Goal: Task Accomplishment & Management: Complete application form

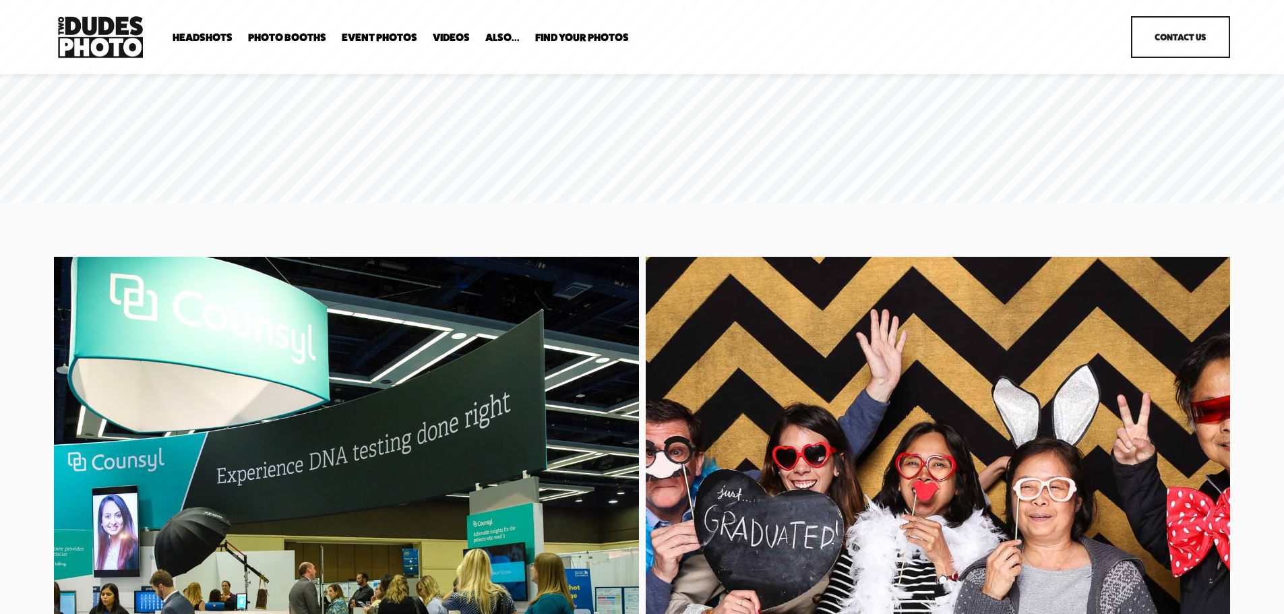
click at [0, 0] on span "Expo Headshots" at bounding box center [0, 0] width 0 height 0
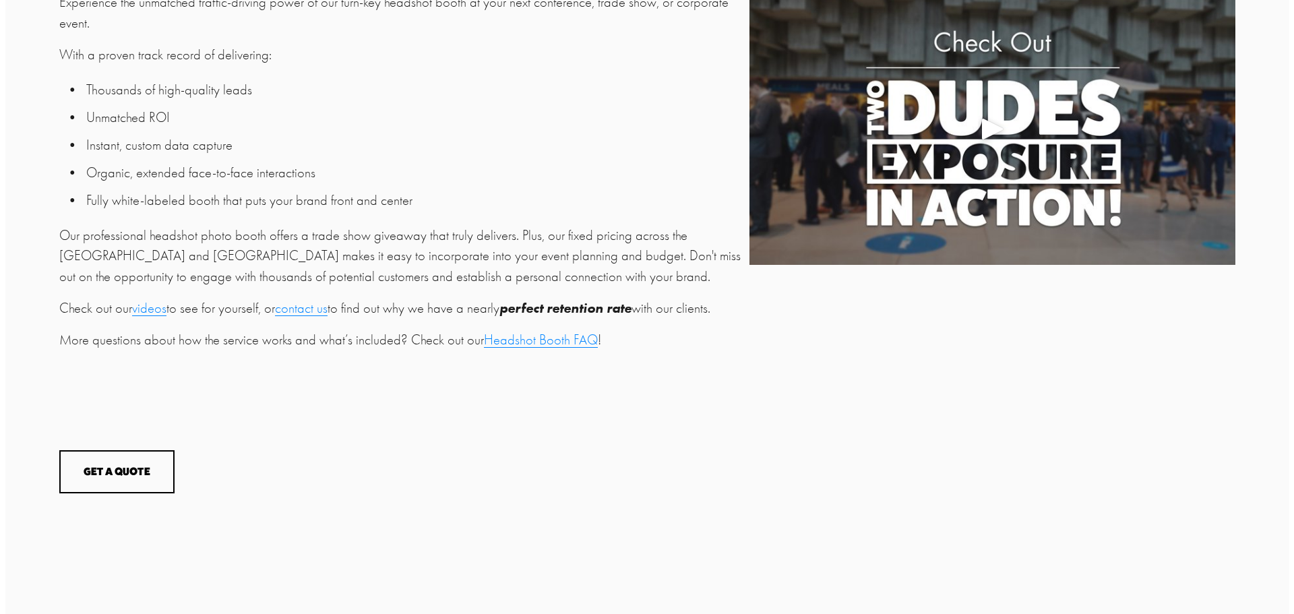
scroll to position [607, 0]
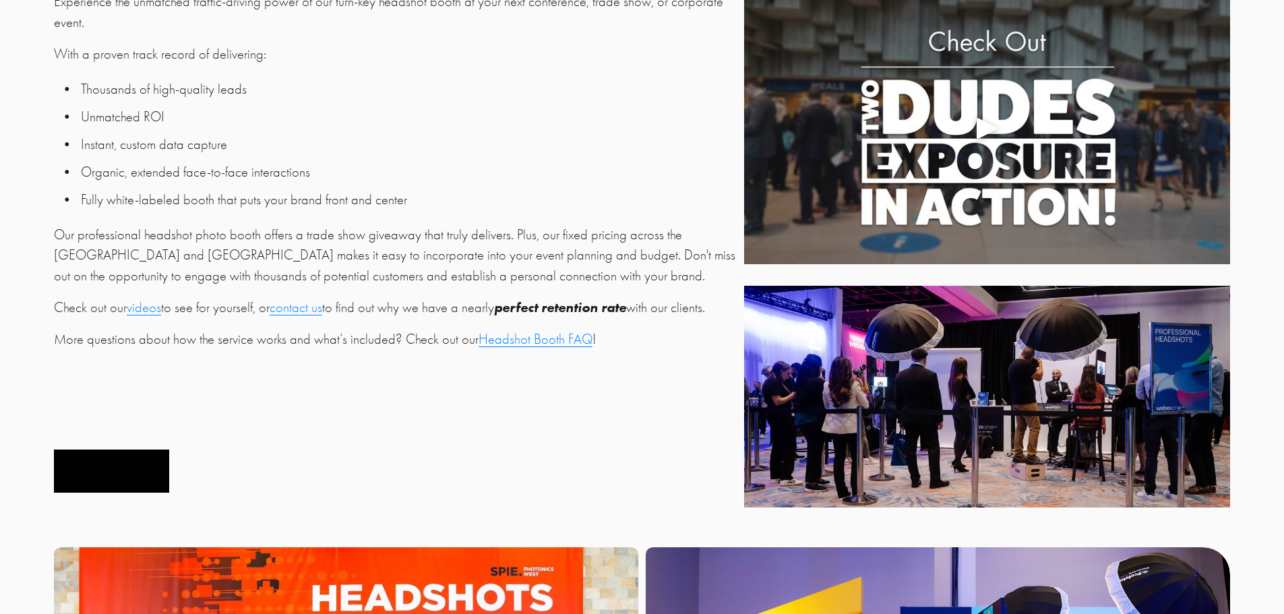
click at [123, 468] on button "Get a Quote" at bounding box center [111, 471] width 115 height 44
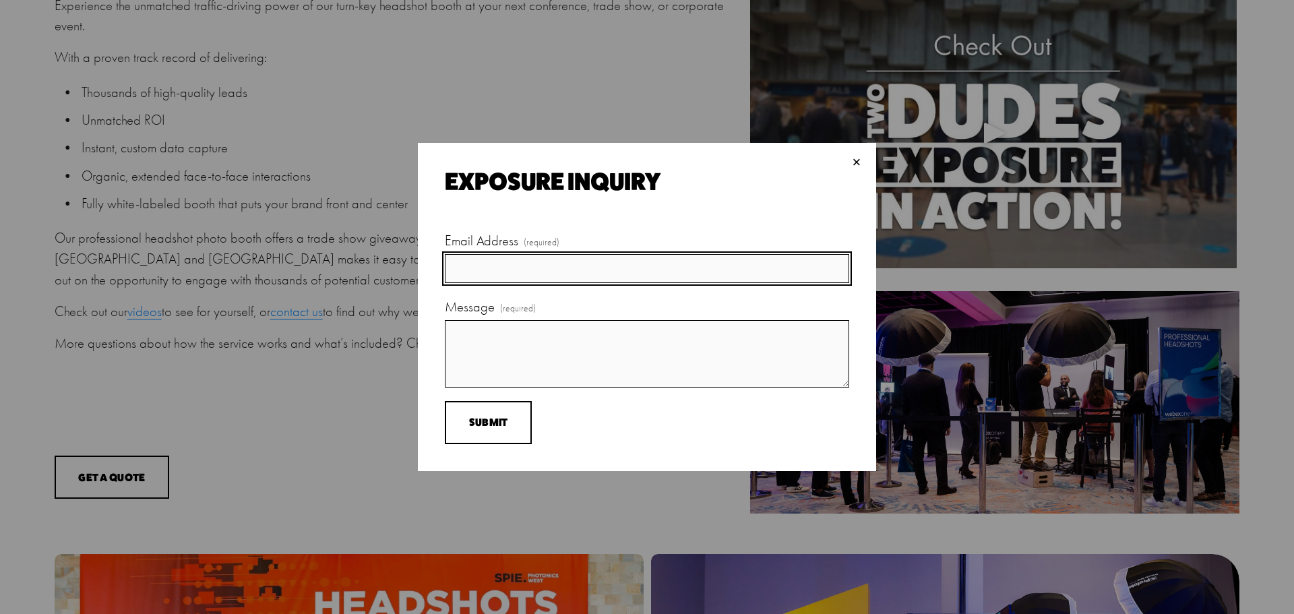
click at [476, 268] on input "Email Address (required)" at bounding box center [647, 268] width 404 height 29
type input "[PERSON_NAME][EMAIL_ADDRESS][PERSON_NAME][DOMAIN_NAME]"
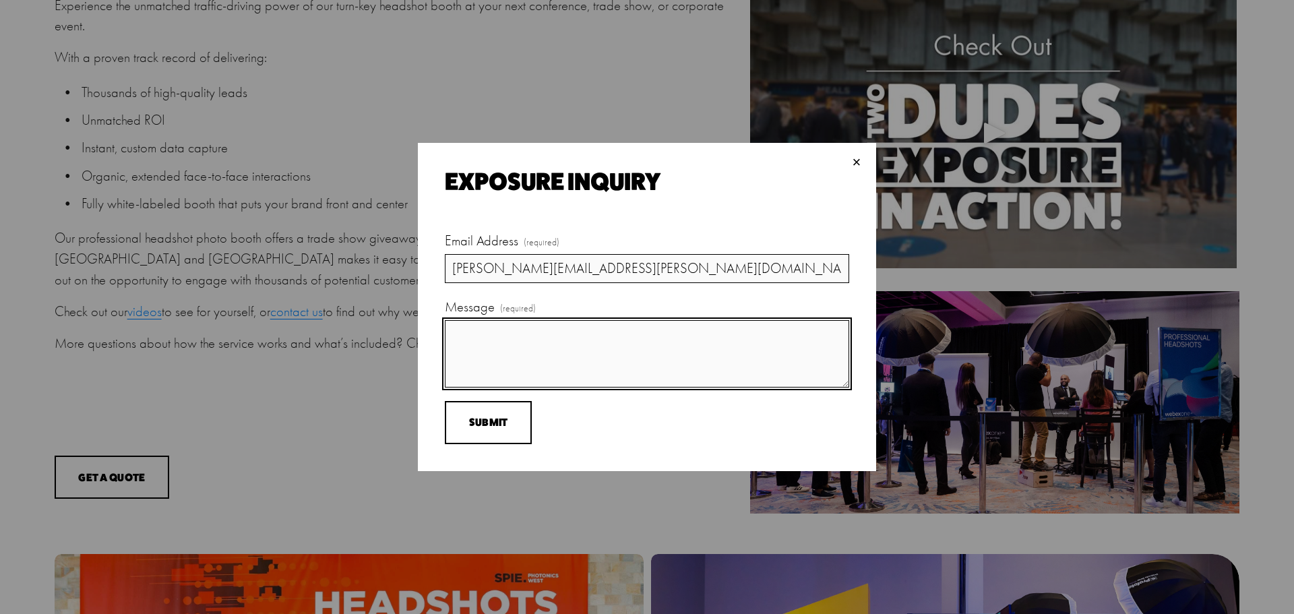
click at [514, 342] on textarea "Message (required)" at bounding box center [647, 353] width 404 height 67
drag, startPoint x: 486, startPoint y: 362, endPoint x: 489, endPoint y: 354, distance: 8.5
click at [487, 359] on textarea "Looking to see your availability for an event at [GEOGRAPHIC_DATA][PERSON_NAME]…" at bounding box center [647, 353] width 404 height 67
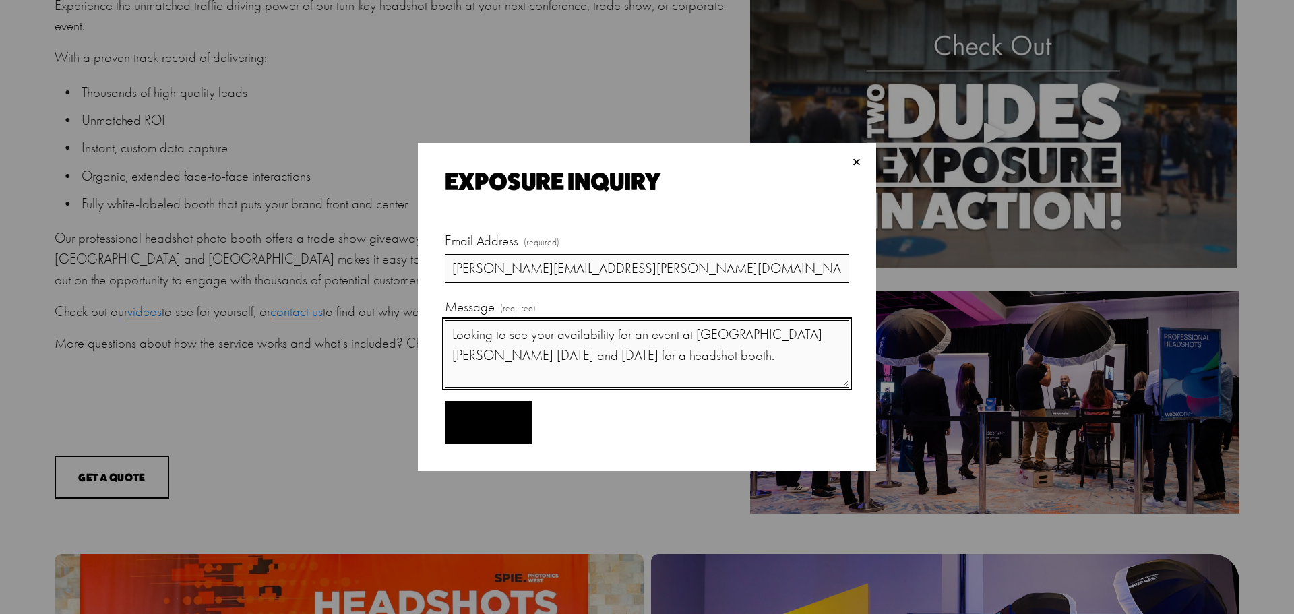
type textarea "Looking to see your availability for an event at [GEOGRAPHIC_DATA][PERSON_NAME]…"
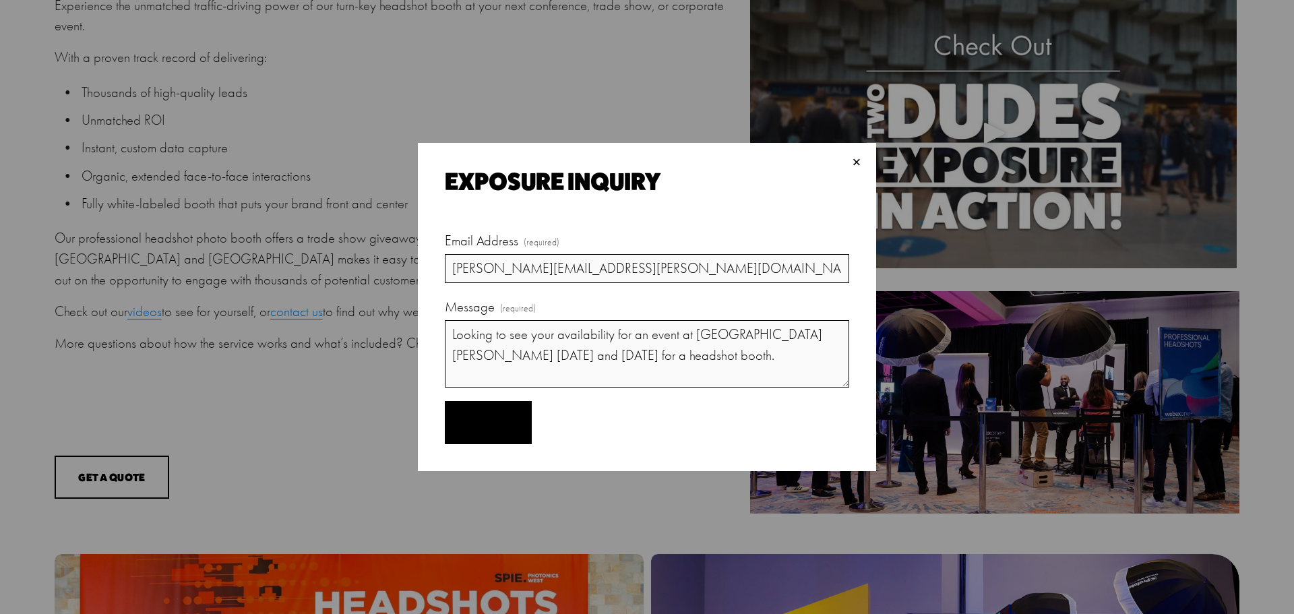
click at [507, 426] on button "Submit Submit" at bounding box center [488, 423] width 87 height 44
